Goal: Navigation & Orientation: Understand site structure

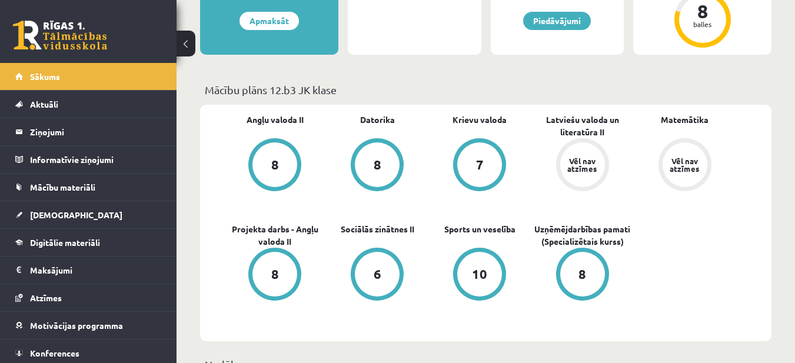
scroll to position [308, 0]
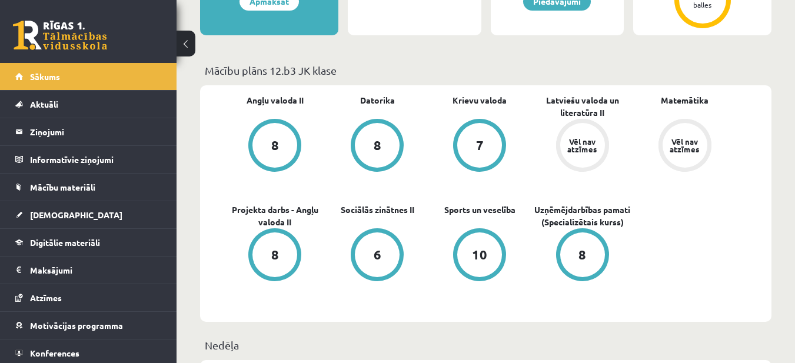
click at [743, 178] on div "Angļu valoda II 8 Datorika 8 Krievu valoda 7 Latviešu valoda un literatūra II V…" at bounding box center [486, 203] width 572 height 237
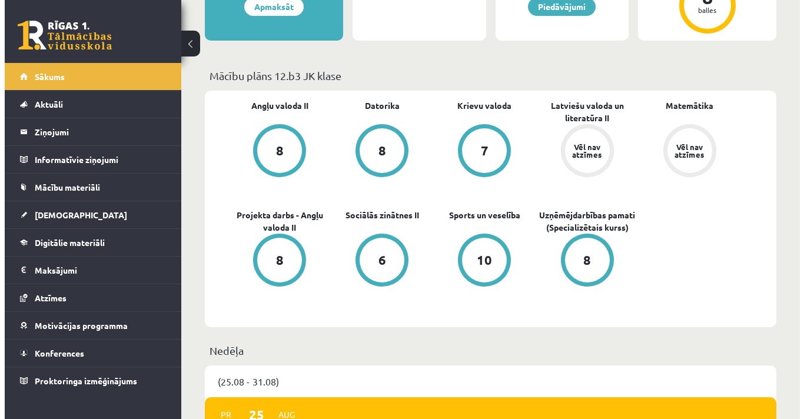
scroll to position [0, 0]
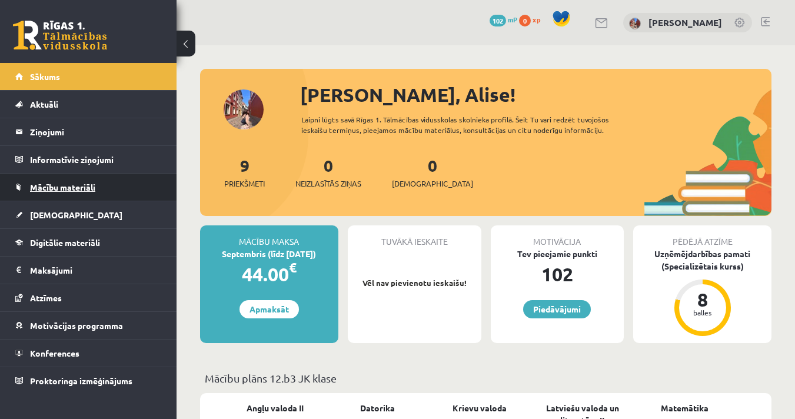
click at [62, 187] on span "Mācību materiāli" at bounding box center [62, 187] width 65 height 11
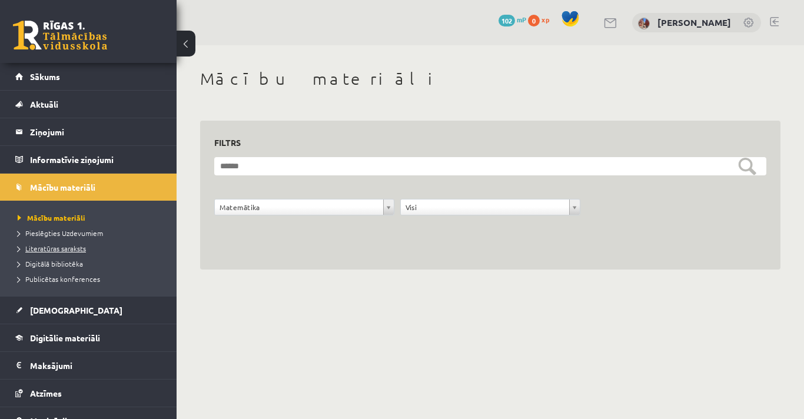
click at [71, 252] on link "Literatūras saraksts" at bounding box center [91, 248] width 147 height 11
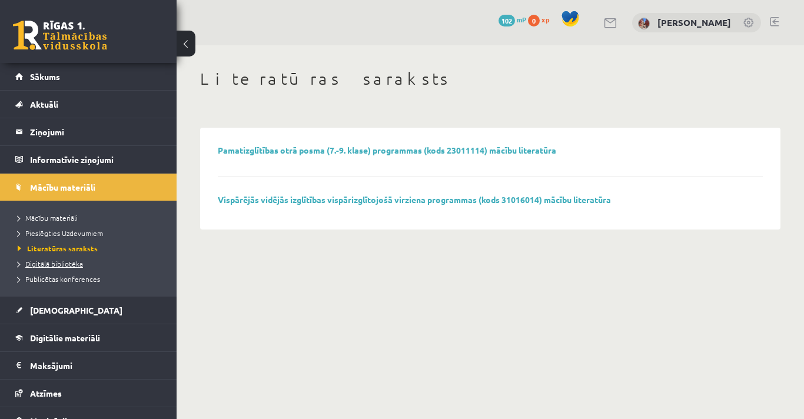
click at [64, 263] on span "Digitālā bibliotēka" at bounding box center [50, 263] width 65 height 9
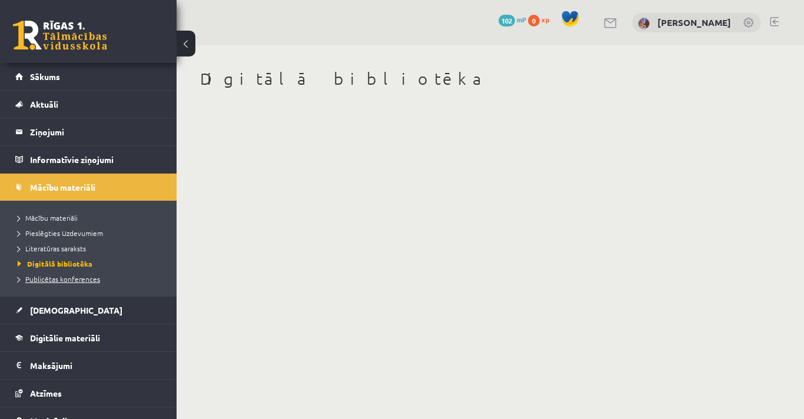
click at [65, 275] on span "Publicētas konferences" at bounding box center [59, 278] width 82 height 9
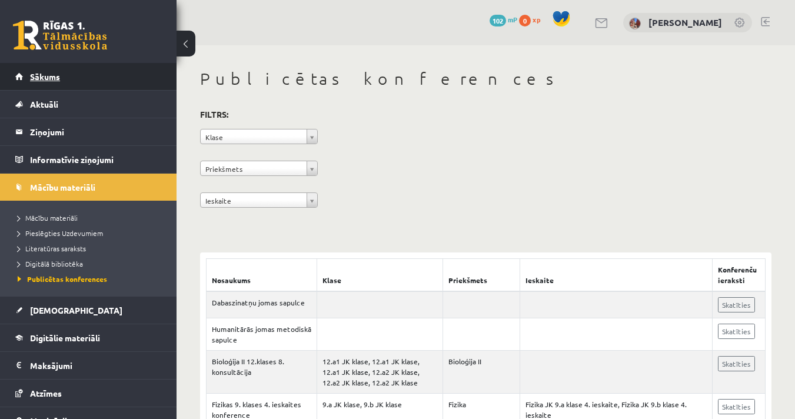
click at [62, 75] on link "Sākums" at bounding box center [88, 76] width 147 height 27
